Goal: Information Seeking & Learning: Find specific page/section

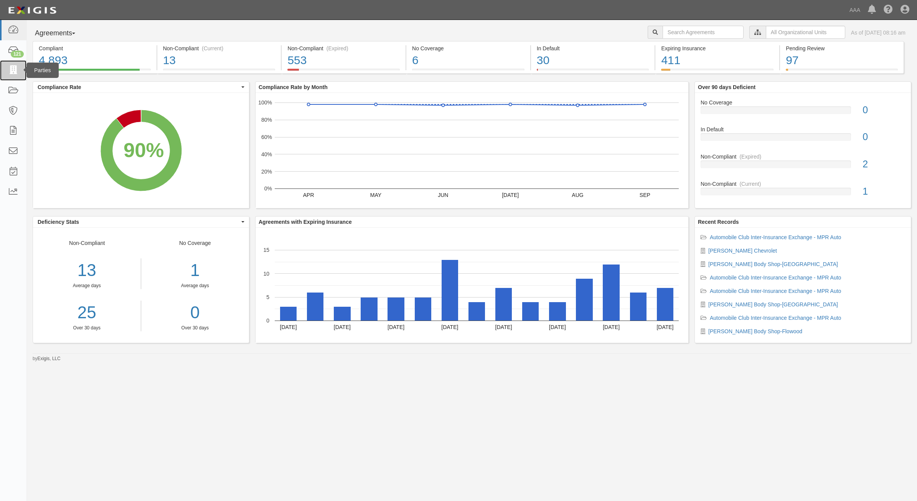
click at [18, 66] on icon at bounding box center [13, 70] width 11 height 9
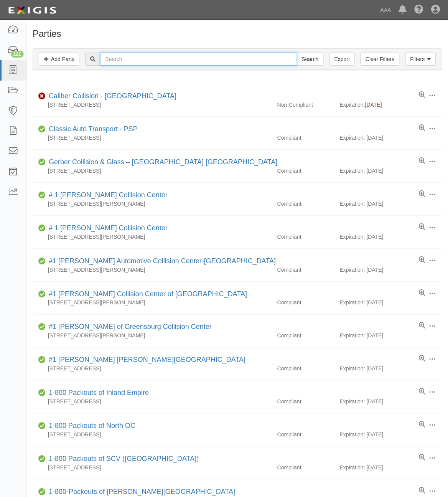
click at [241, 59] on input "text" at bounding box center [198, 59] width 197 height 13
type input "Schifrin"
click at [297, 53] on input "Search" at bounding box center [310, 59] width 27 height 13
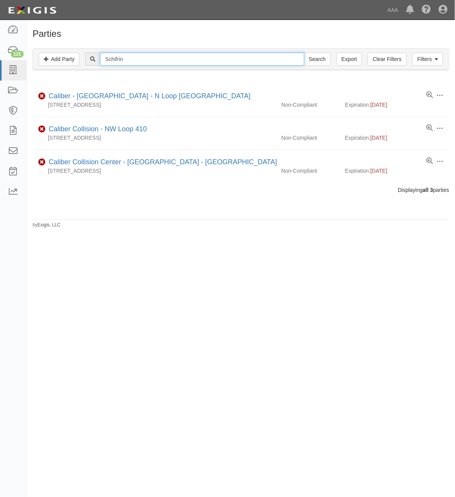
click at [241, 59] on input "Schifrin" at bounding box center [202, 59] width 204 height 13
type input "Gagnon"
click at [304, 53] on input "Search" at bounding box center [317, 59] width 27 height 13
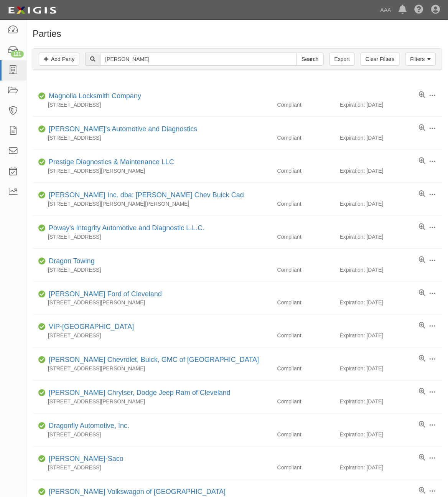
click at [419, 51] on div "Filters Add Party Clear Filters Export Gagnon Search Filters" at bounding box center [237, 59] width 409 height 21
click at [419, 59] on link "Filters" at bounding box center [421, 59] width 31 height 13
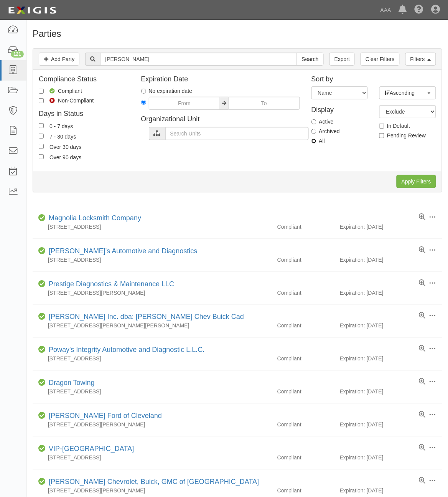
click at [315, 141] on input "All" at bounding box center [314, 141] width 5 height 5
radio input "true"
click at [420, 181] on input "Apply Filters" at bounding box center [417, 181] width 40 height 13
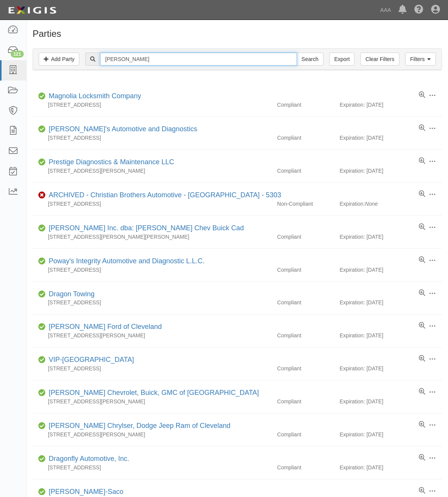
click at [169, 61] on input "Gagnon" at bounding box center [198, 59] width 197 height 13
type input "G"
type input "Simi Valley]"
click at [297, 53] on input "Search" at bounding box center [310, 59] width 27 height 13
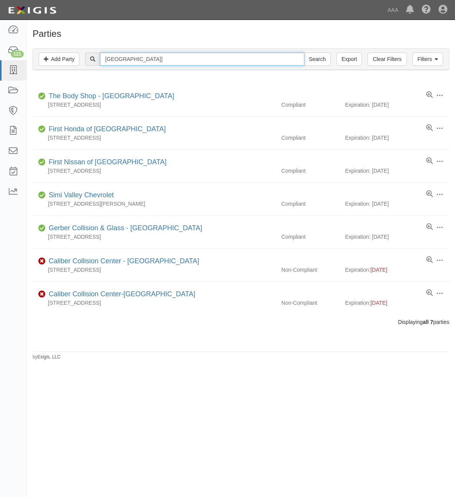
click at [169, 61] on input "[GEOGRAPHIC_DATA]]" at bounding box center [202, 59] width 204 height 13
type input "[GEOGRAPHIC_DATA]"
click at [304, 53] on input "Search" at bounding box center [317, 59] width 27 height 13
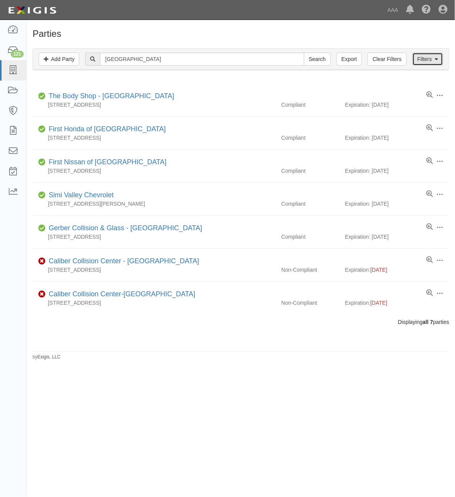
click at [425, 56] on link "Filters" at bounding box center [428, 59] width 31 height 13
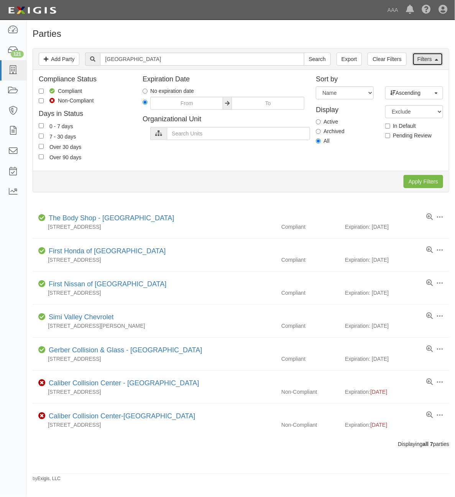
click at [425, 56] on link "Filters" at bounding box center [428, 59] width 31 height 13
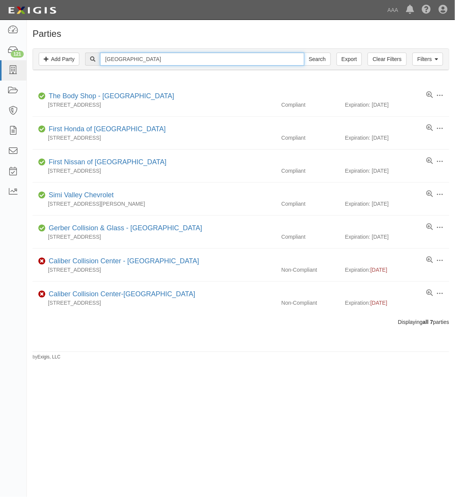
click at [153, 58] on input "Simi Valley" at bounding box center [202, 59] width 204 height 13
type input "Schifrin"
click at [304, 53] on input "Search" at bounding box center [317, 59] width 27 height 13
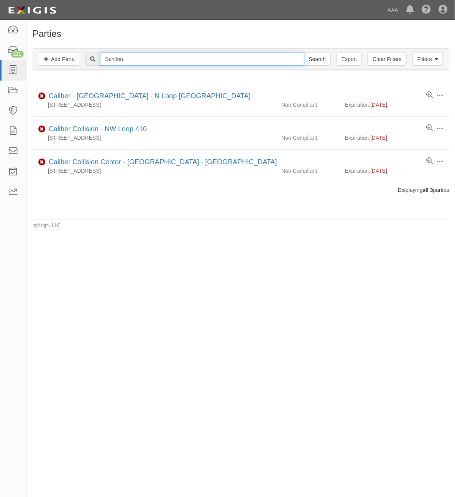
click at [205, 54] on input "Schifrin" at bounding box center [202, 59] width 204 height 13
paste input "CC113454"
type input "CC113454"
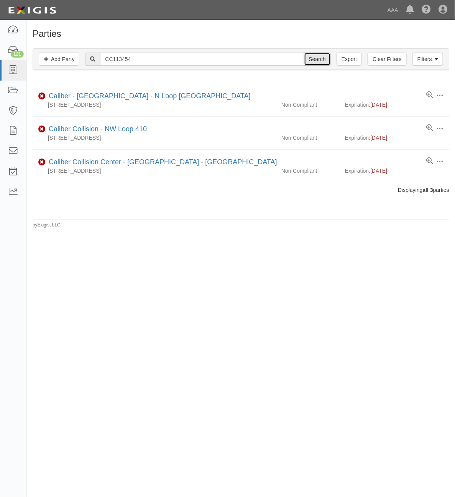
click at [321, 61] on input "Search" at bounding box center [317, 59] width 27 height 13
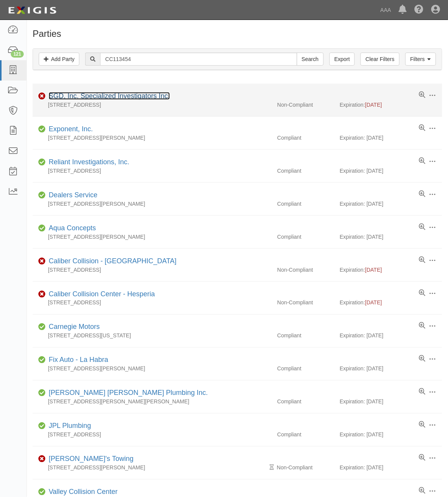
click at [131, 94] on link "SGD, Inc. Specialized Investigators Inc." at bounding box center [109, 96] width 121 height 8
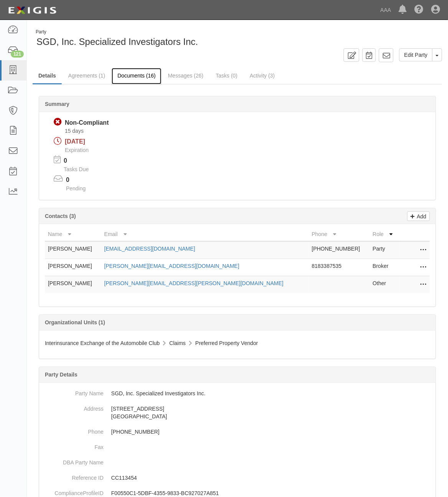
click at [141, 76] on link "Documents (16)" at bounding box center [137, 76] width 50 height 16
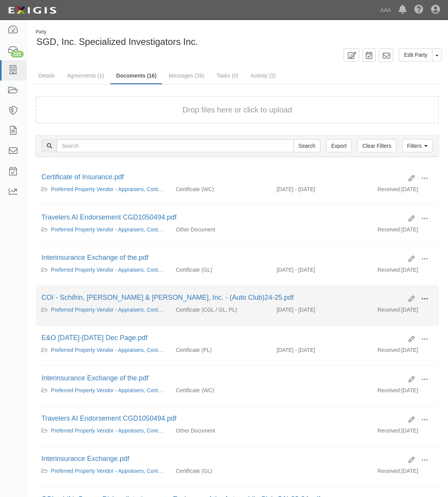
click at [426, 300] on span at bounding box center [425, 299] width 7 height 7
click at [401, 312] on link "View" at bounding box center [388, 311] width 61 height 14
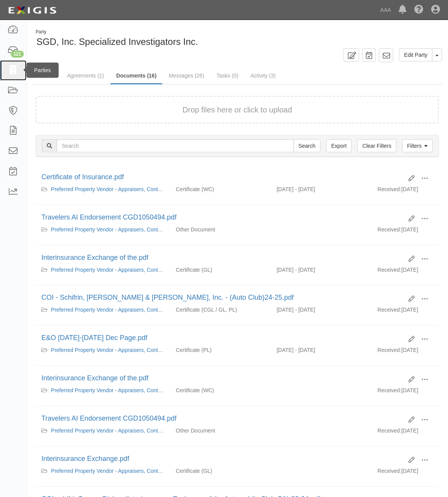
click at [10, 74] on icon at bounding box center [13, 70] width 11 height 9
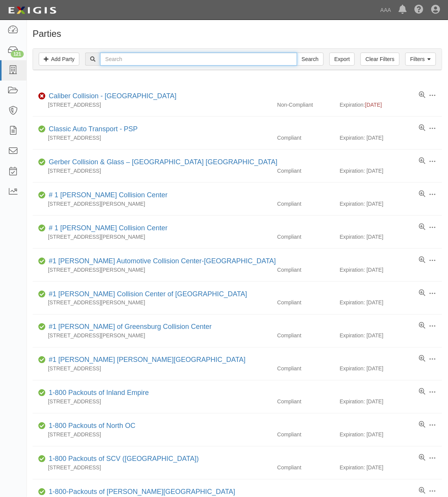
click at [172, 62] on input "text" at bounding box center [198, 59] width 197 height 13
paste input "CC166640"
type input "CC166640"
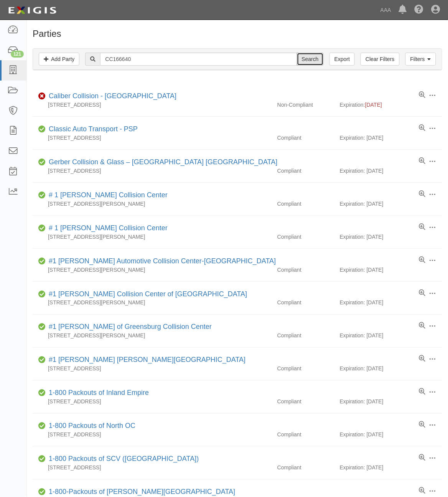
click at [306, 64] on input "Search" at bounding box center [310, 59] width 27 height 13
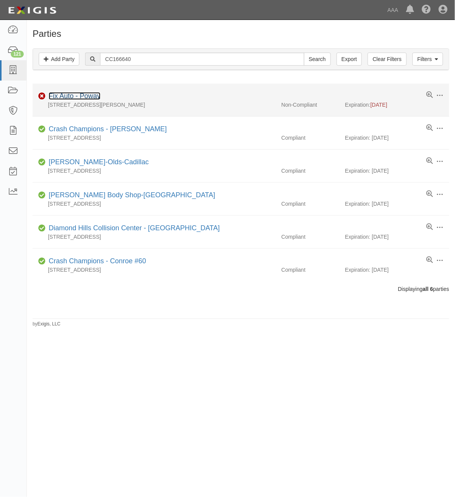
click at [86, 97] on link "Fix Auto - Poway" at bounding box center [75, 96] width 52 height 8
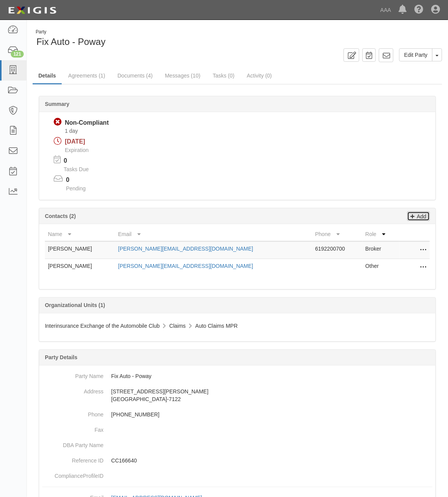
click at [419, 215] on p "Add" at bounding box center [421, 216] width 12 height 9
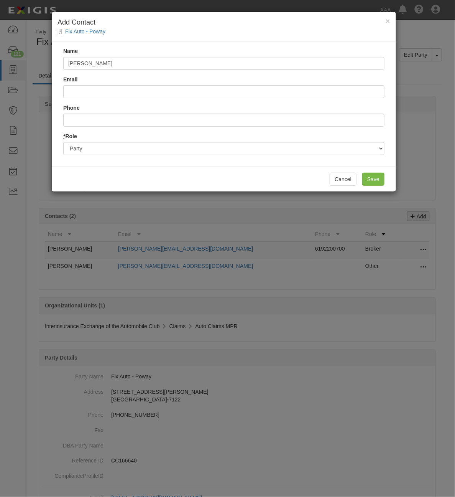
type input "Christina Sepulveda"
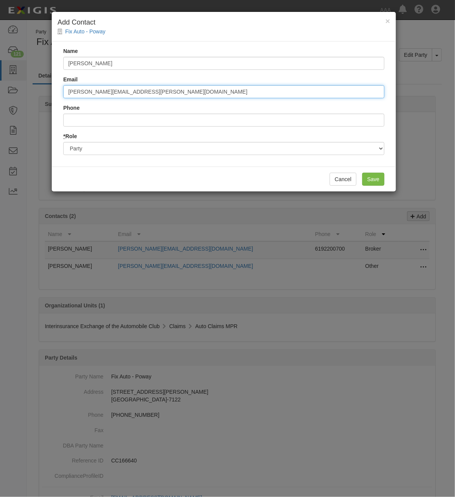
type input "christina.sepulveda@sparkuw.com"
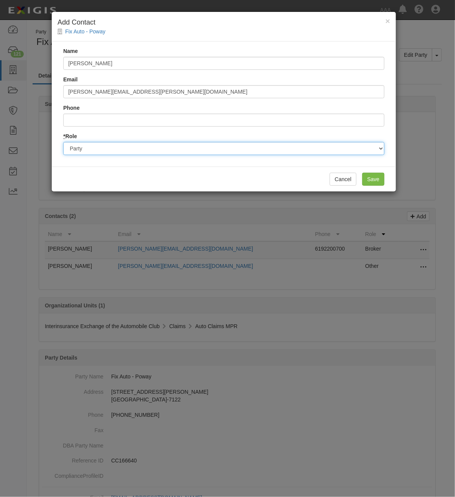
click at [271, 150] on select "Party Broker Other" at bounding box center [224, 148] width 322 height 13
select select "Broker"
click at [63, 142] on select "Party Broker Other" at bounding box center [224, 148] width 322 height 13
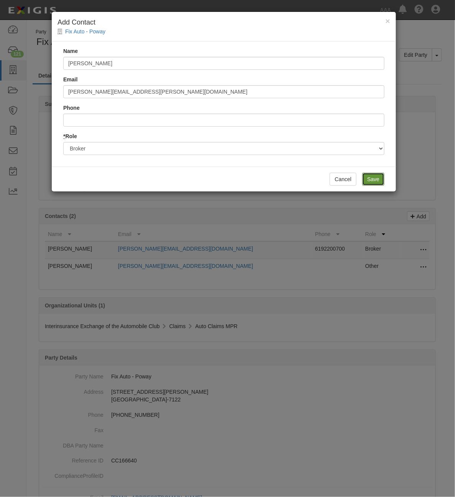
click at [375, 181] on input "Save" at bounding box center [374, 179] width 22 height 13
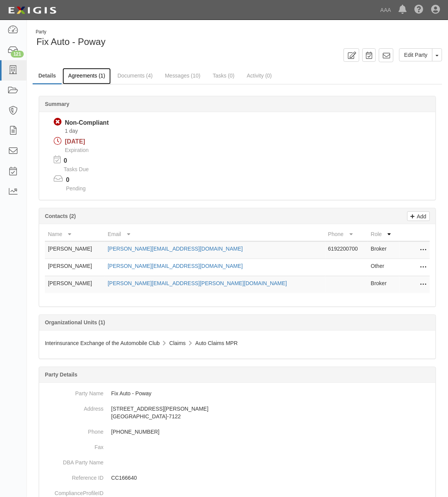
click at [85, 75] on link "Agreements (1)" at bounding box center [87, 76] width 48 height 16
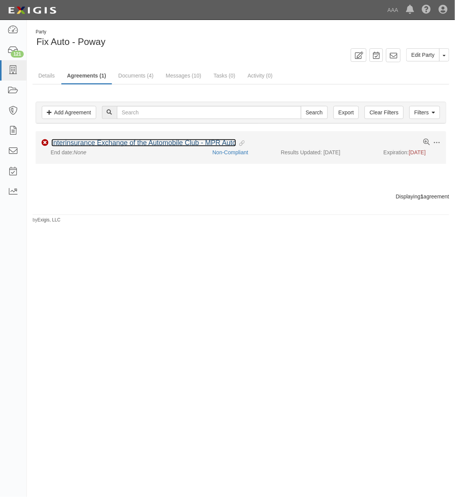
click at [118, 146] on link "Interinsurance Exchange of the Automobile Club - MPR Auto" at bounding box center [143, 143] width 185 height 8
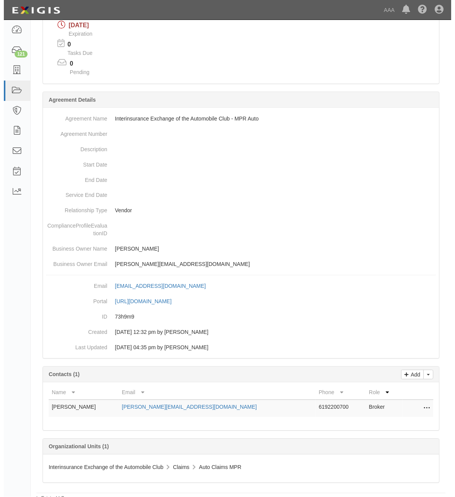
scroll to position [116, 0]
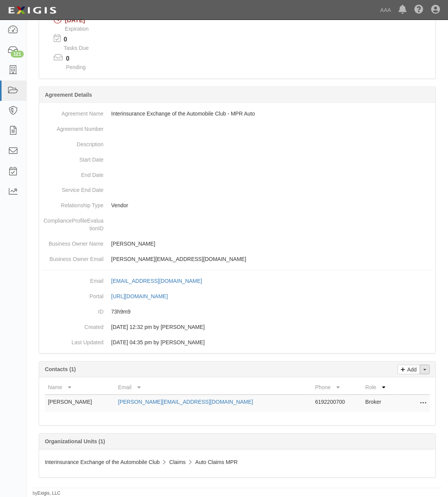
click at [425, 369] on span "button" at bounding box center [425, 370] width 3 height 2
click at [409, 385] on link "Change contacts" at bounding box center [399, 383] width 61 height 10
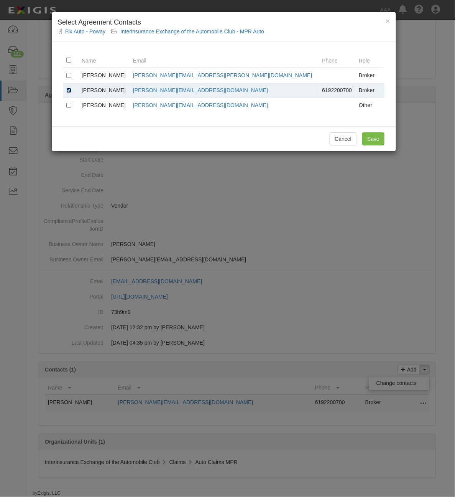
click at [67, 89] on input "checkbox" at bounding box center [68, 90] width 5 height 5
checkbox input "false"
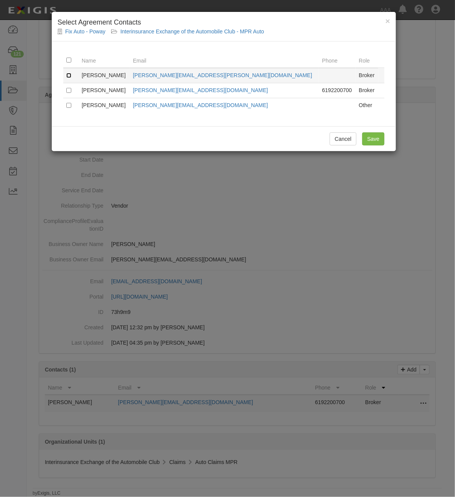
click at [71, 76] on input "checkbox" at bounding box center [68, 75] width 5 height 5
checkbox input "true"
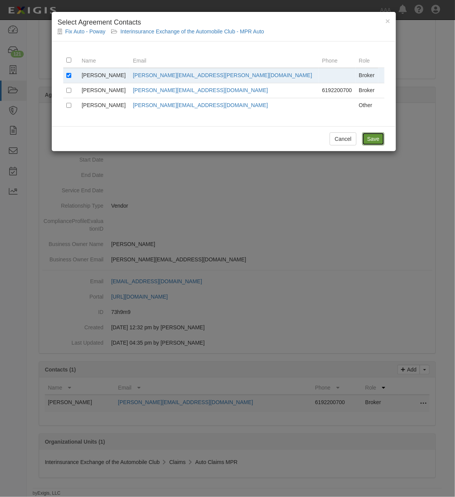
click at [374, 139] on input "Save" at bounding box center [374, 138] width 22 height 13
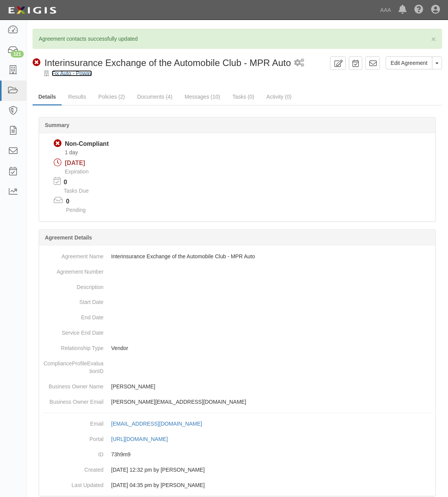
click at [76, 73] on link "Fix Auto - Poway" at bounding box center [72, 73] width 40 height 6
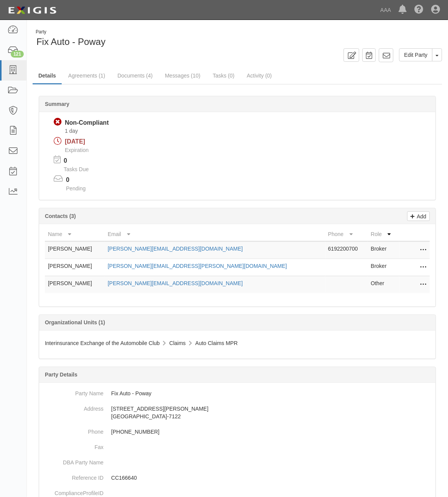
click at [428, 247] on td "Edit Delete" at bounding box center [414, 250] width 31 height 18
click at [421, 249] on icon at bounding box center [424, 250] width 6 height 10
click at [405, 261] on link "Delete" at bounding box center [396, 262] width 61 height 14
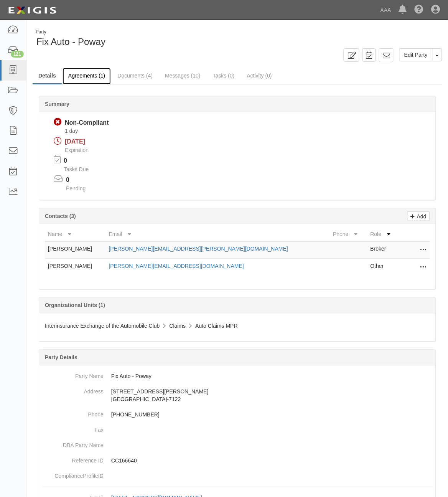
click at [86, 75] on link "Agreements (1)" at bounding box center [87, 76] width 48 height 16
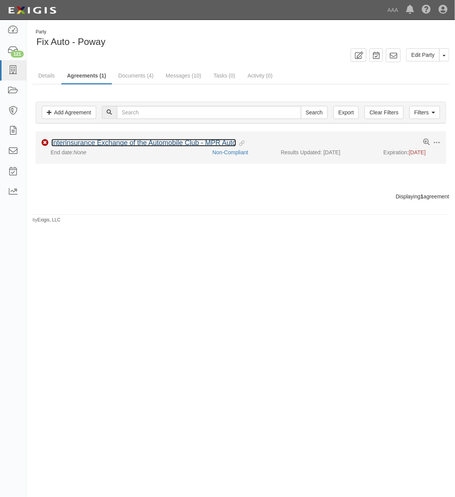
click at [144, 139] on link "Interinsurance Exchange of the Automobile Club - MPR Auto" at bounding box center [143, 143] width 185 height 8
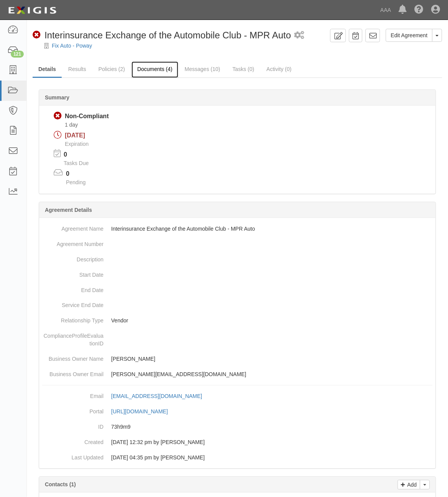
click at [147, 72] on link "Documents (4)" at bounding box center [155, 69] width 47 height 16
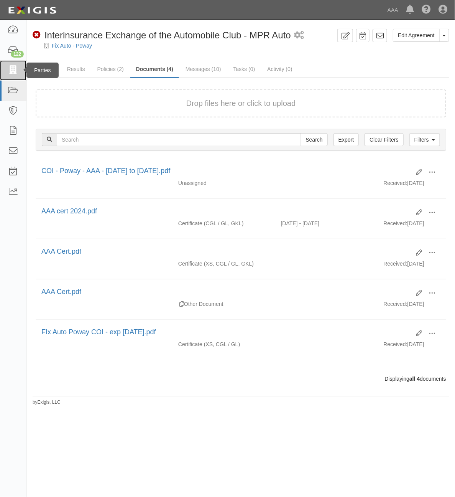
click at [13, 70] on icon at bounding box center [13, 70] width 11 height 9
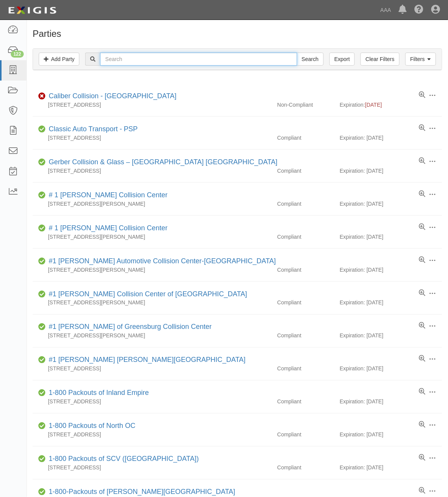
click at [190, 58] on input "text" at bounding box center [198, 59] width 197 height 13
paste input "CC202077"
type input "CC202077"
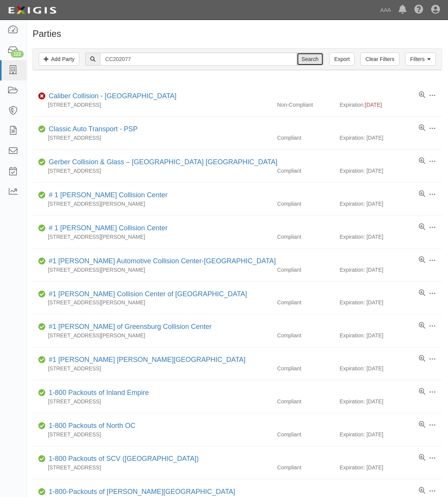
click at [312, 62] on input "Search" at bounding box center [310, 59] width 27 height 13
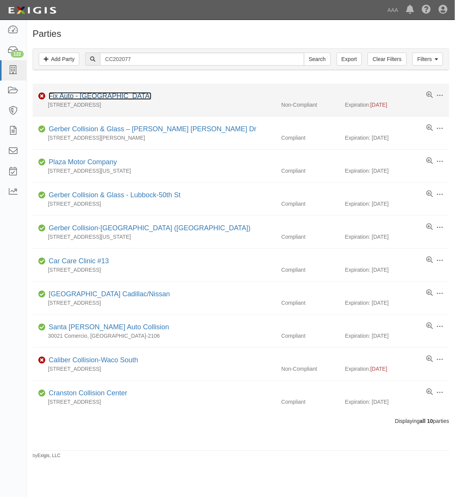
click at [90, 95] on link "Fix Auto - [GEOGRAPHIC_DATA]" at bounding box center [100, 96] width 103 height 8
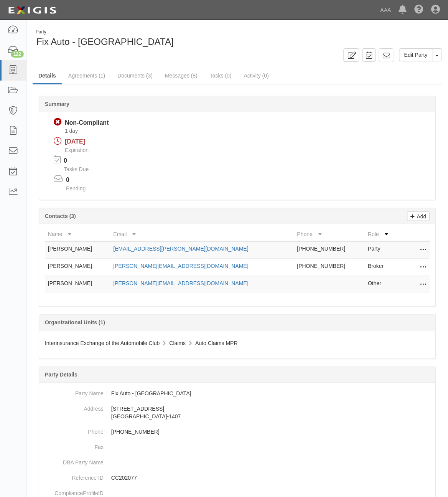
click at [423, 268] on icon at bounding box center [424, 267] width 6 height 10
click at [413, 269] on link "Edit" at bounding box center [396, 265] width 61 height 14
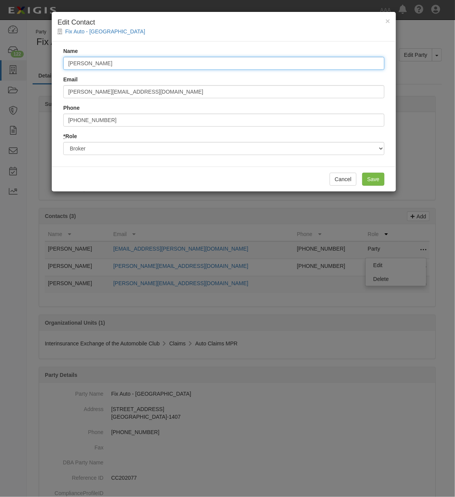
drag, startPoint x: 153, startPoint y: 63, endPoint x: 39, endPoint y: 41, distance: 115.9
click at [39, 41] on div "× Edit Contact Fix Auto - Lemon Grove Name Andrew McGinnis Email andrew.dyamagu…" at bounding box center [227, 248] width 455 height 497
type input "[PERSON_NAME]"
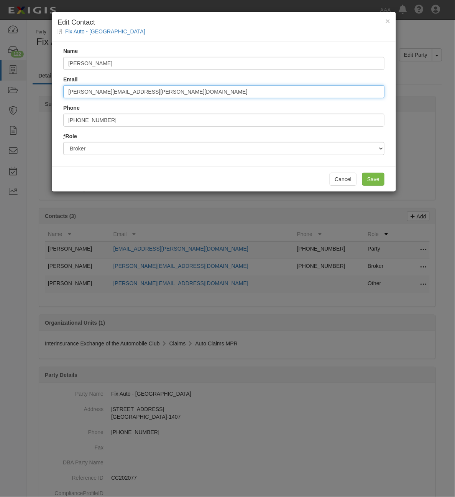
type input "[PERSON_NAME][EMAIL_ADDRESS][PERSON_NAME][DOMAIN_NAME]"
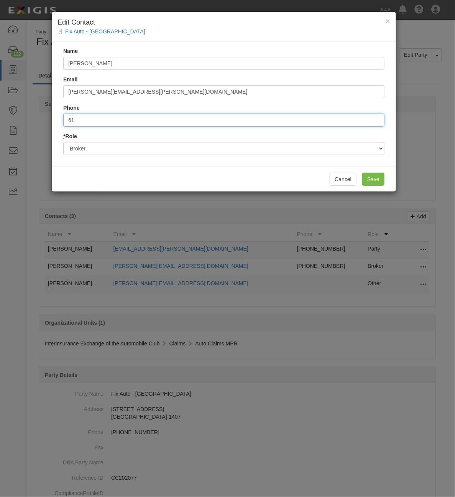
type input "6"
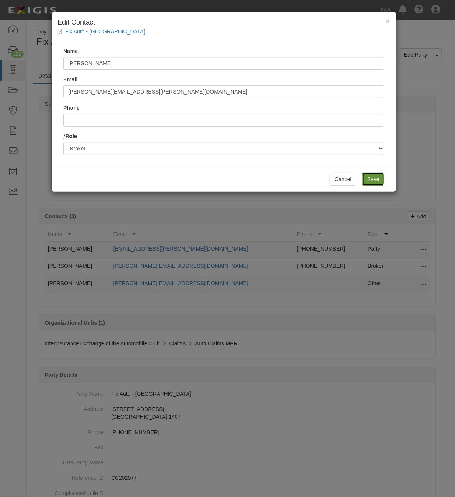
click at [375, 177] on input "Save" at bounding box center [374, 179] width 22 height 13
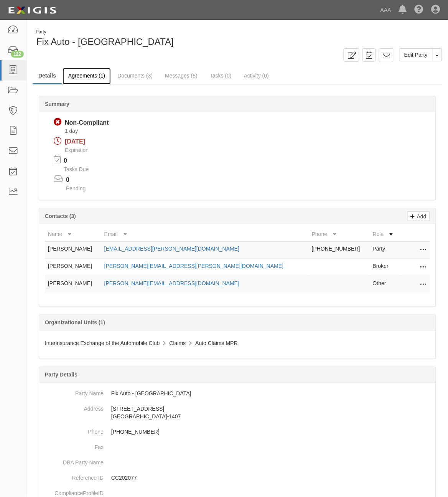
click at [85, 70] on link "Agreements (1)" at bounding box center [87, 76] width 48 height 16
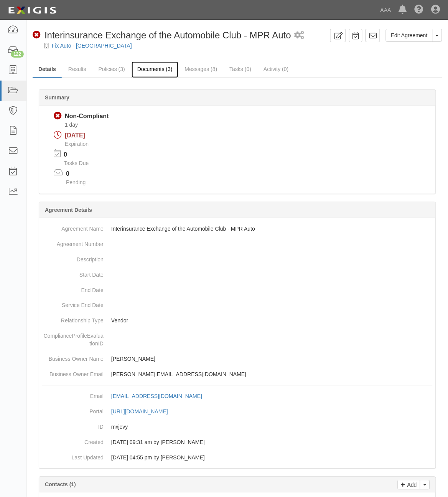
click at [152, 68] on link "Documents (3)" at bounding box center [155, 69] width 47 height 16
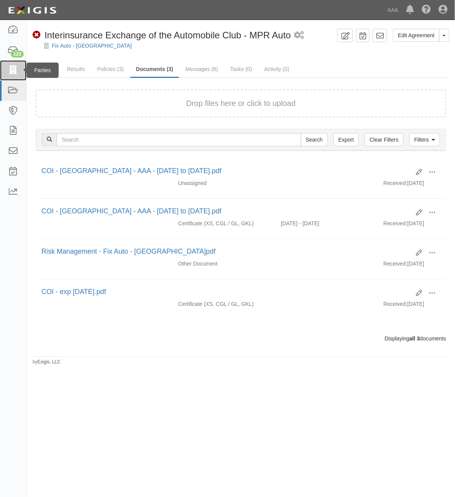
click at [15, 69] on icon at bounding box center [13, 70] width 11 height 9
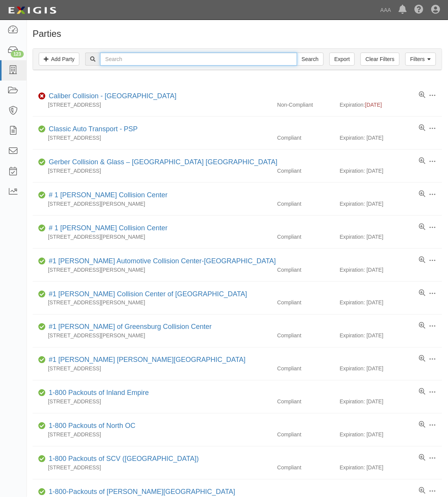
click at [197, 64] on input "text" at bounding box center [198, 59] width 197 height 13
paste input "CC285656"
type input "CC285656"
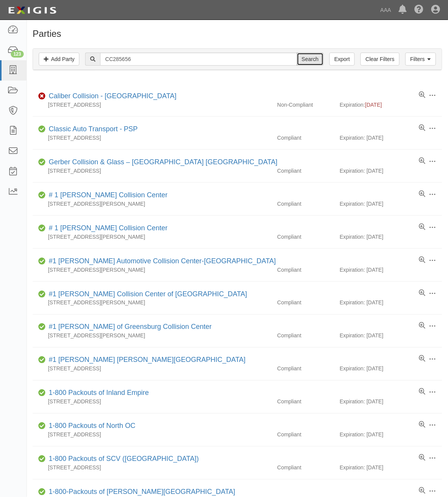
click at [310, 63] on input "Search" at bounding box center [310, 59] width 27 height 13
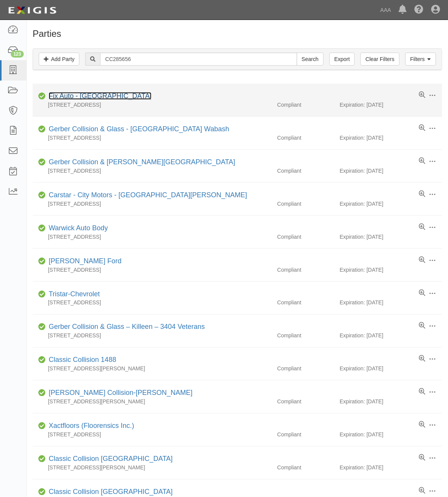
click at [101, 97] on link "Fix Auto - [GEOGRAPHIC_DATA]" at bounding box center [100, 96] width 103 height 8
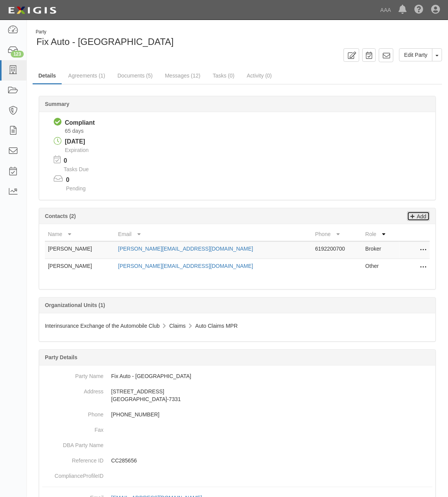
click at [422, 216] on p "Add" at bounding box center [421, 216] width 12 height 9
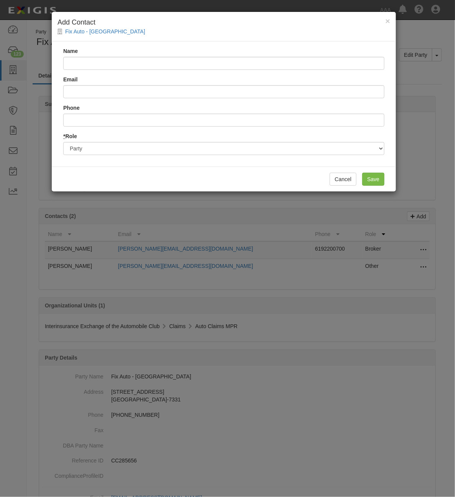
click at [158, 63] on input "Name" at bounding box center [224, 63] width 322 height 13
type input "Christina Sepulveda"
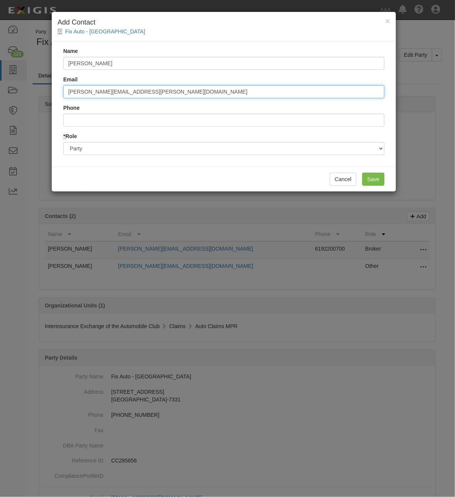
type input "christina.sepulveda@sparkuw.com"
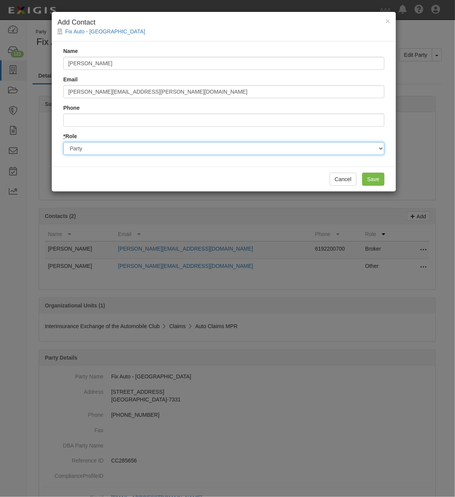
click at [152, 147] on select "Party Broker Other" at bounding box center [224, 148] width 322 height 13
select select "Broker"
click at [63, 142] on select "Party Broker Other" at bounding box center [224, 148] width 322 height 13
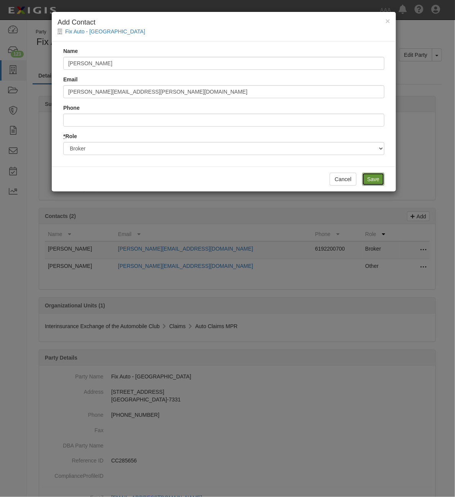
click at [370, 180] on input "Save" at bounding box center [374, 179] width 22 height 13
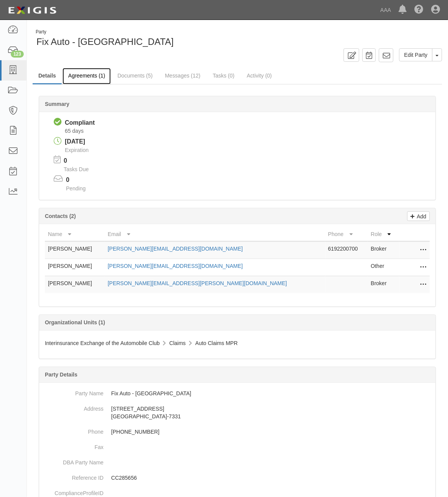
click at [87, 76] on link "Agreements (1)" at bounding box center [87, 76] width 48 height 16
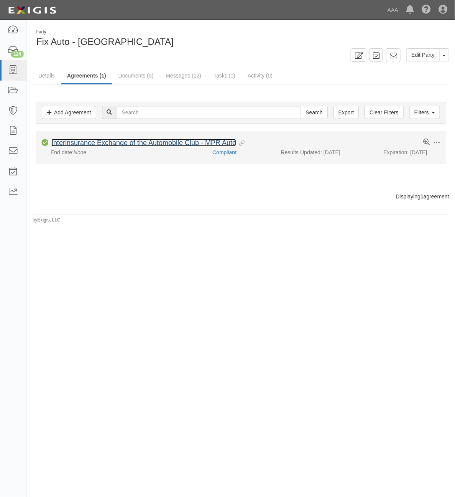
click at [168, 144] on link "Interinsurance Exchange of the Automobile Club - MPR Auto" at bounding box center [143, 143] width 185 height 8
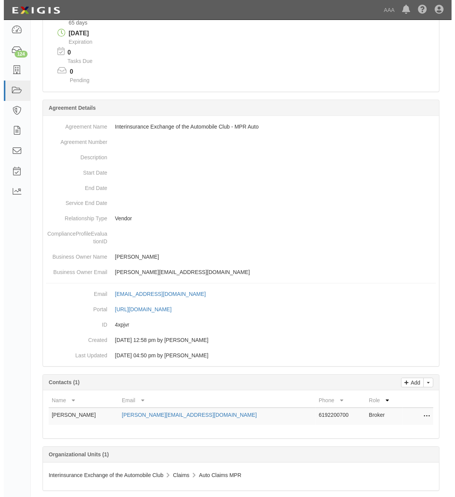
scroll to position [116, 0]
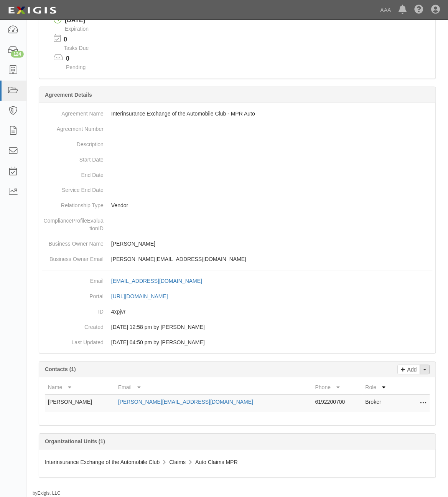
click at [426, 369] on span "button" at bounding box center [425, 370] width 3 height 2
click at [398, 383] on link "Change contacts" at bounding box center [399, 383] width 61 height 10
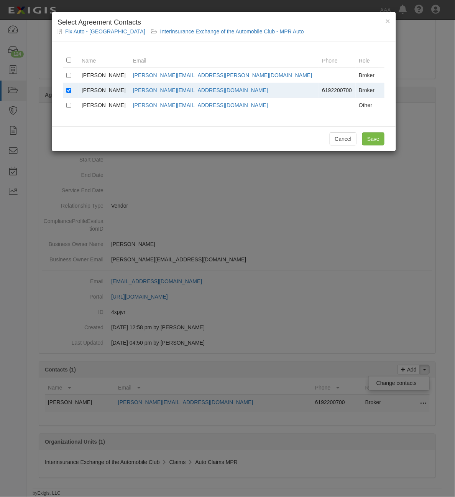
click at [68, 93] on td at bounding box center [70, 90] width 15 height 15
click at [68, 91] on input "checkbox" at bounding box center [68, 90] width 5 height 5
checkbox input "false"
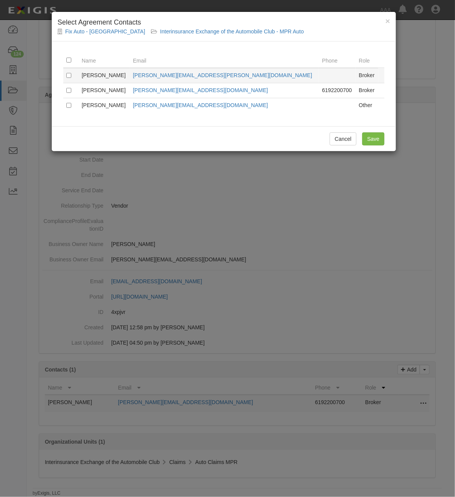
click at [68, 78] on td at bounding box center [70, 75] width 15 height 15
click at [69, 75] on input "checkbox" at bounding box center [68, 75] width 5 height 5
checkbox input "true"
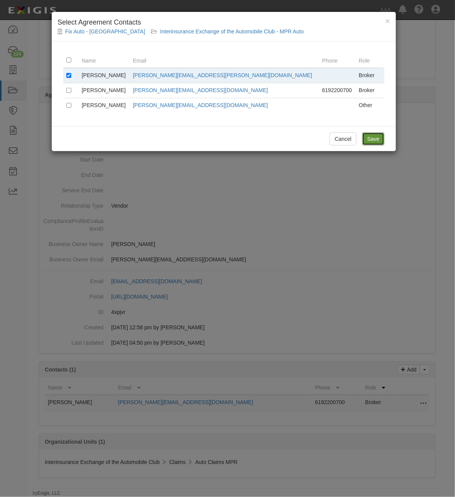
click at [380, 138] on input "Save" at bounding box center [374, 138] width 22 height 13
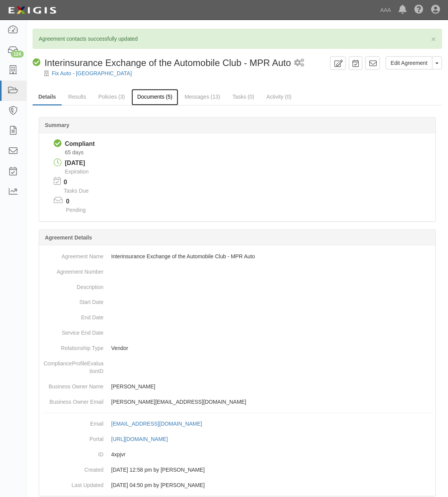
click at [168, 100] on link "Documents (5)" at bounding box center [155, 97] width 47 height 16
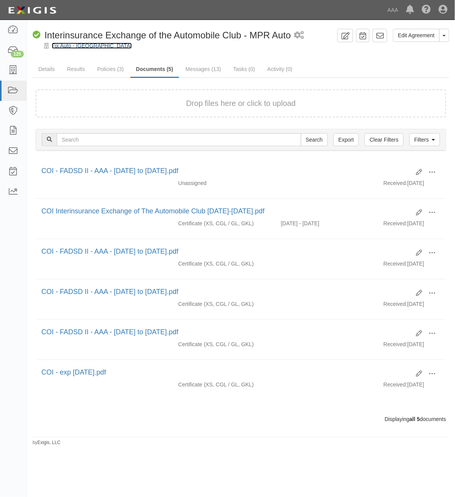
click at [69, 44] on link "Fix Auto - [GEOGRAPHIC_DATA]" at bounding box center [92, 46] width 80 height 6
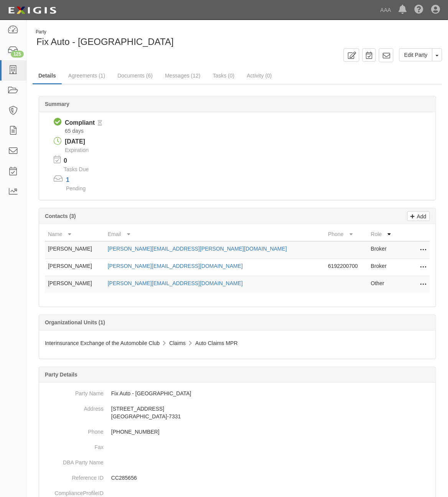
click at [425, 267] on icon at bounding box center [424, 267] width 6 height 10
click at [411, 277] on link "Delete" at bounding box center [396, 279] width 61 height 14
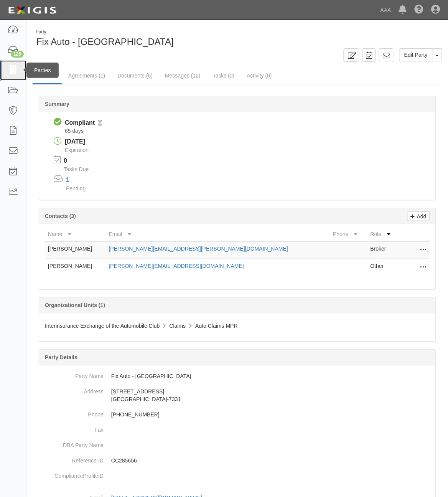
click at [14, 70] on icon at bounding box center [13, 70] width 11 height 9
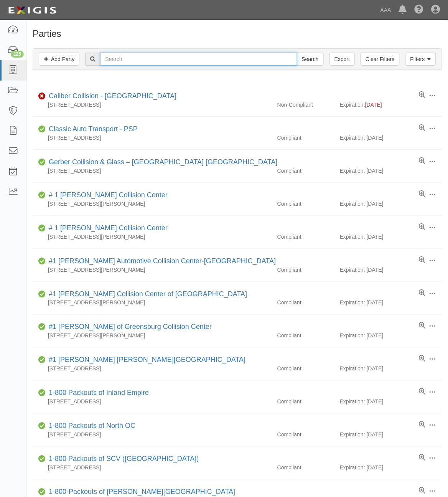
click at [231, 59] on input "text" at bounding box center [198, 59] width 197 height 13
paste input "CC188516"
type input "CC188516"
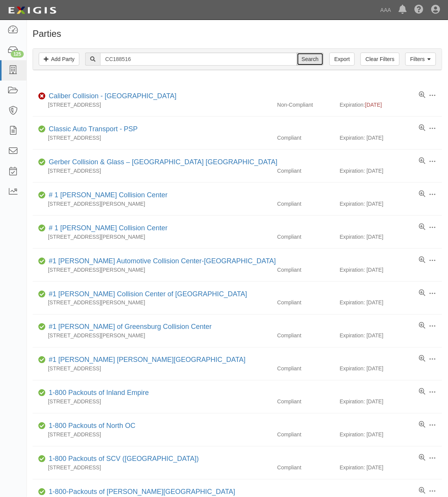
click at [315, 61] on input "Search" at bounding box center [310, 59] width 27 height 13
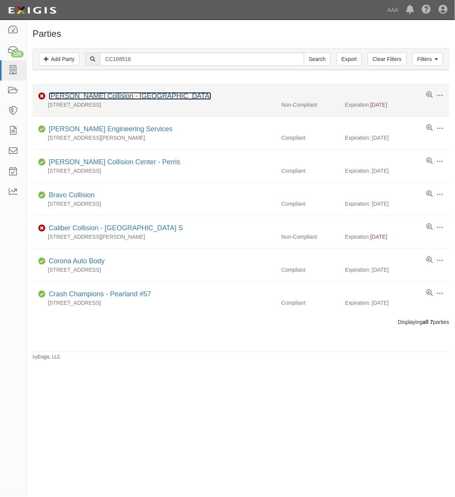
click at [123, 96] on link "[PERSON_NAME] Collision - [GEOGRAPHIC_DATA]" at bounding box center [130, 96] width 163 height 8
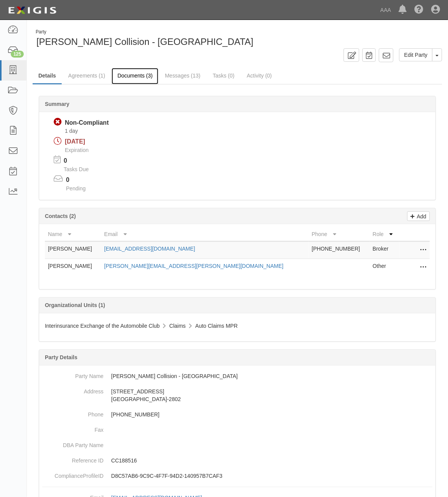
click at [133, 77] on link "Documents (3)" at bounding box center [135, 76] width 47 height 16
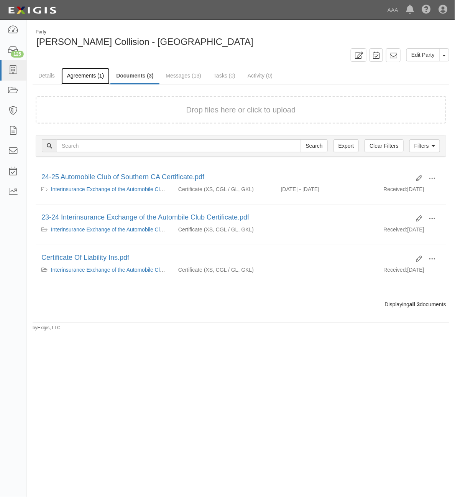
click at [89, 78] on link "Agreements (1)" at bounding box center [85, 76] width 48 height 16
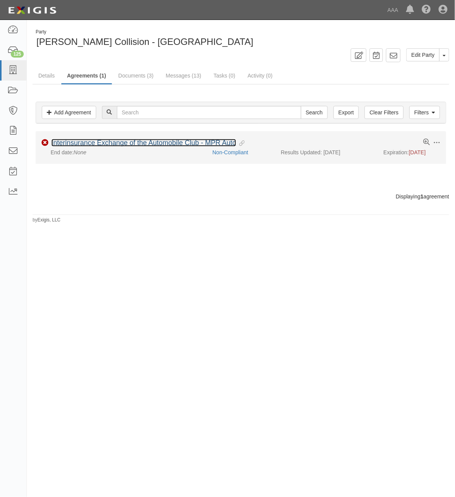
click at [166, 142] on link "Interinsurance Exchange of the Automobile Club - MPR Auto" at bounding box center [143, 143] width 185 height 8
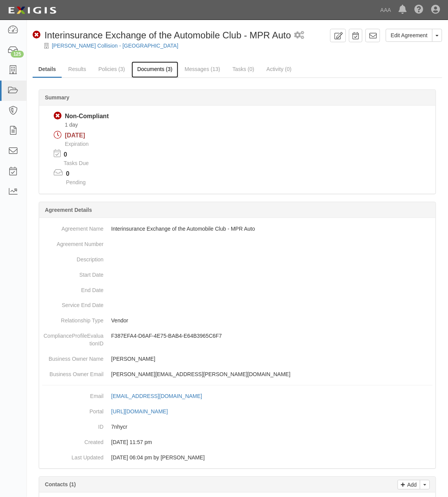
click at [155, 71] on link "Documents (3)" at bounding box center [155, 69] width 47 height 16
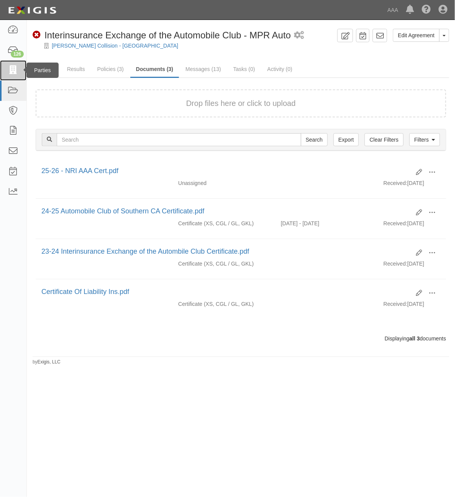
click at [15, 66] on icon at bounding box center [13, 70] width 11 height 9
